Goal: Navigation & Orientation: Find specific page/section

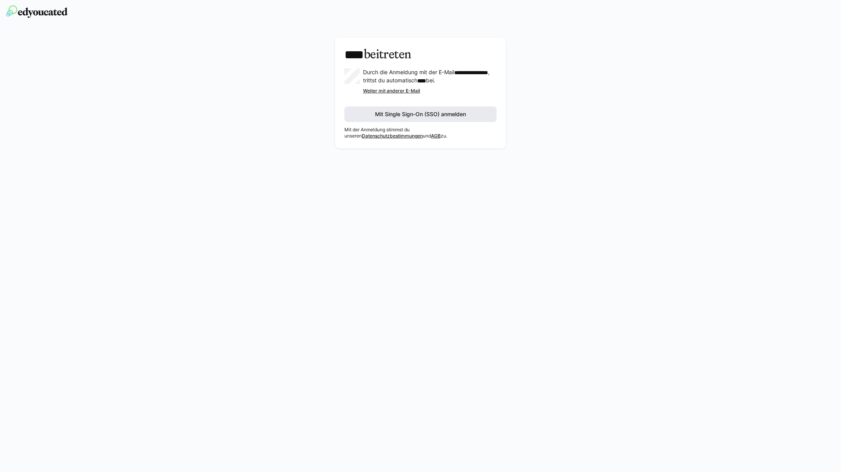
click at [452, 118] on span "Mit Single Sign-On (SSO) anmelden" at bounding box center [420, 114] width 93 height 8
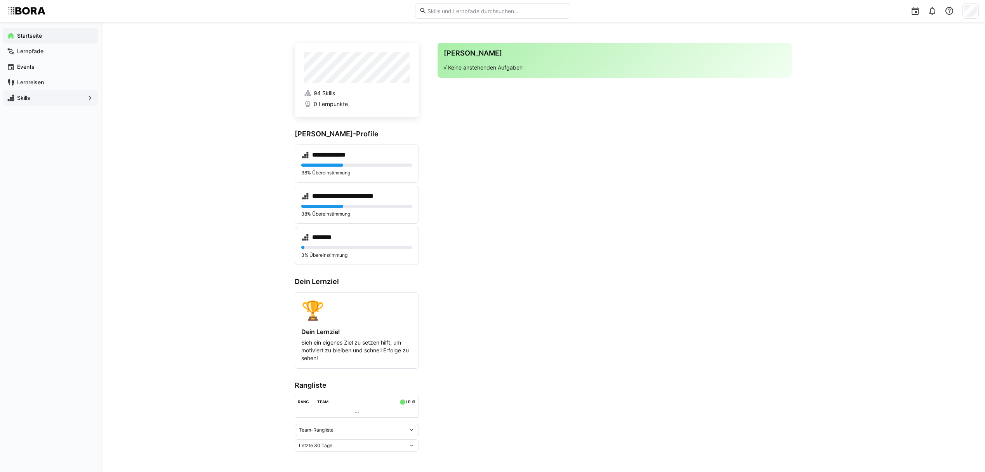
click at [70, 98] on span "Skills" at bounding box center [50, 98] width 69 height 8
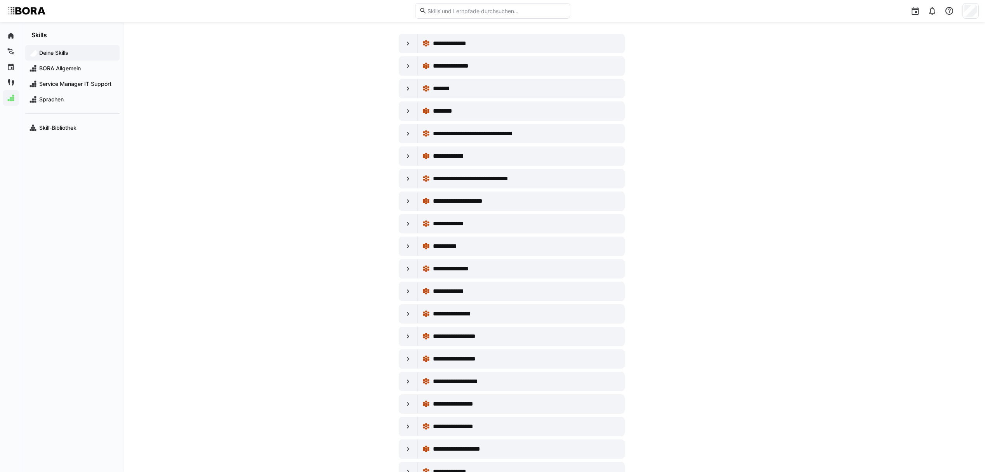
scroll to position [63, 0]
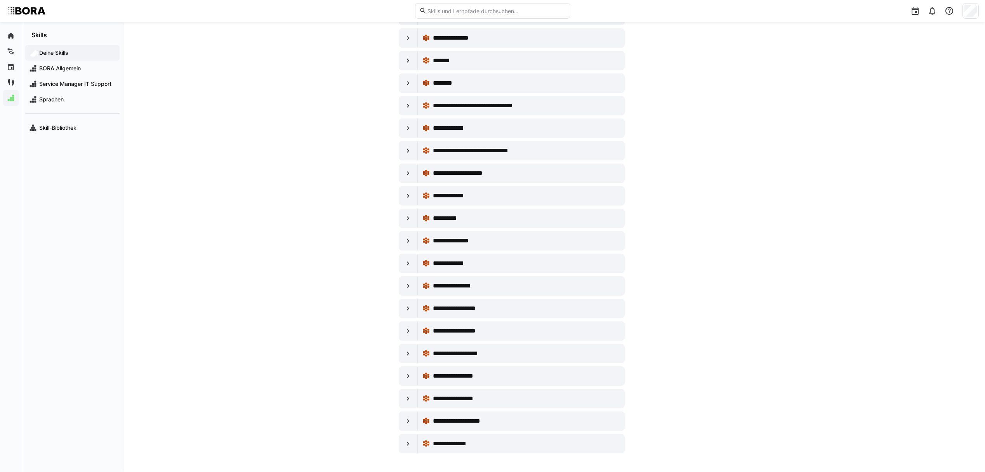
click at [0, 0] on app-navigation-label "Skills" at bounding box center [0, 0] width 0 height 0
click at [0, 0] on app-navigation-label "Skill-Bibliothek" at bounding box center [0, 0] width 0 height 0
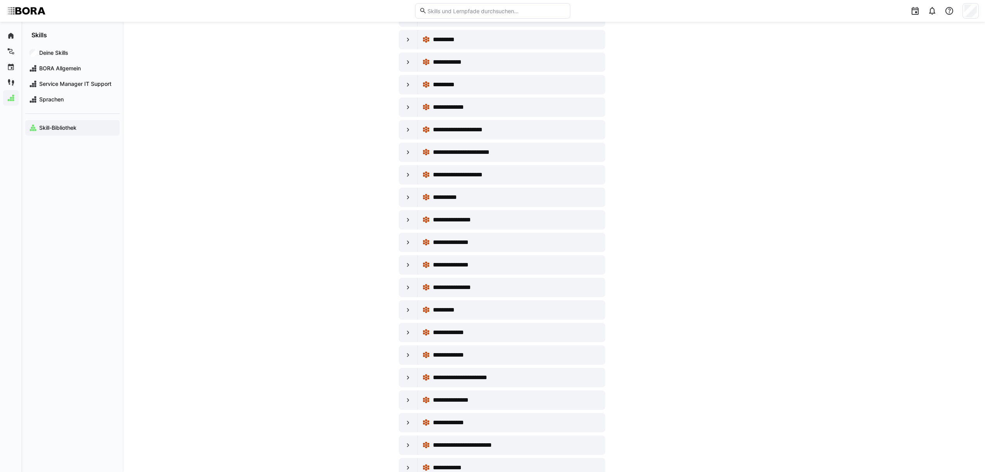
scroll to position [2758, 0]
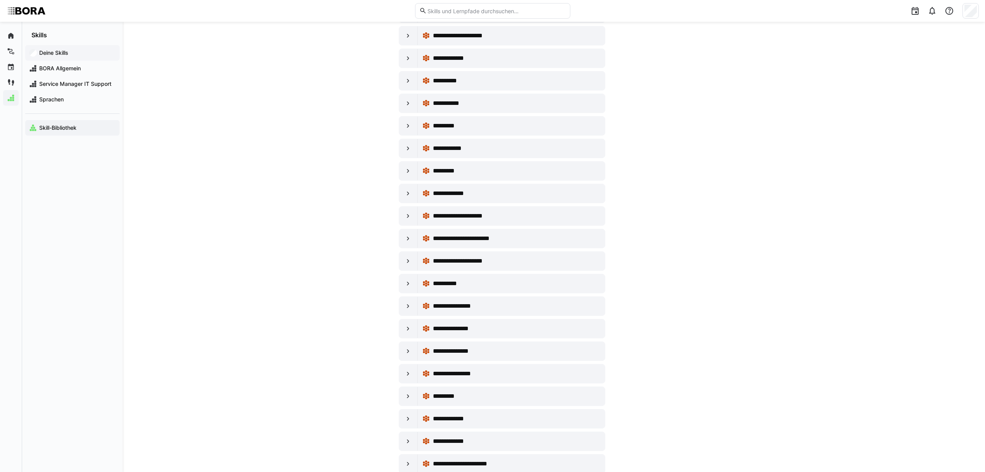
click at [0, 0] on app-navigation-label "Deine Skills" at bounding box center [0, 0] width 0 height 0
